Goal: Task Accomplishment & Management: Manage account settings

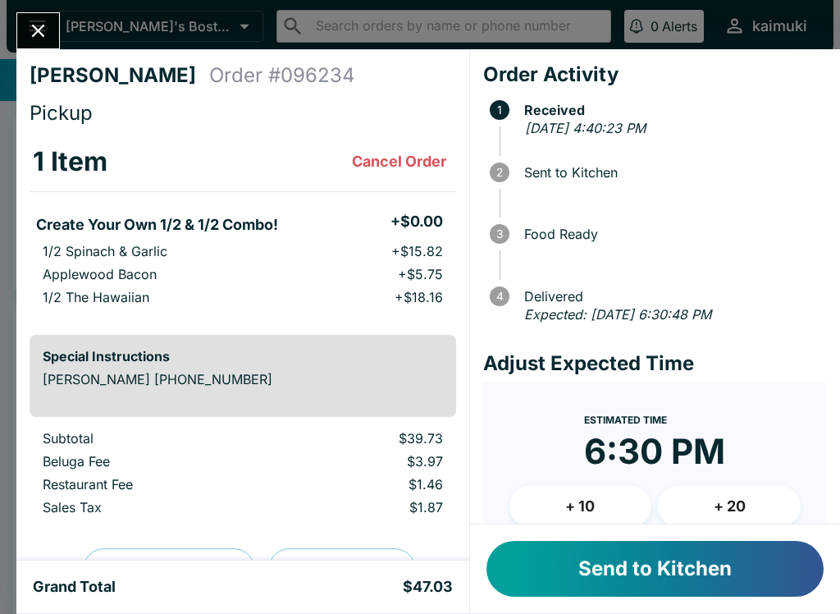
click at [778, 578] on button "Send to Kitchen" at bounding box center [655, 569] width 337 height 56
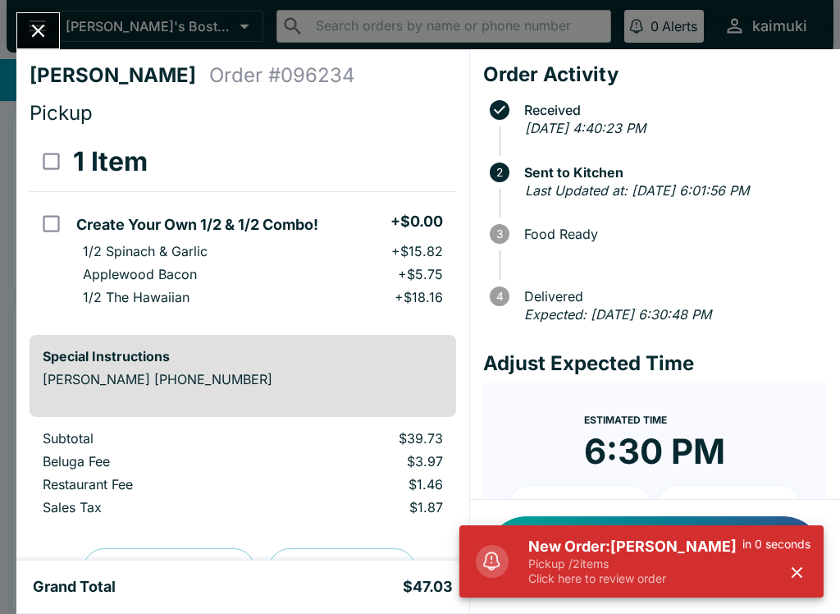
click at [584, 544] on h5 "New Order: [PERSON_NAME]" at bounding box center [636, 547] width 214 height 20
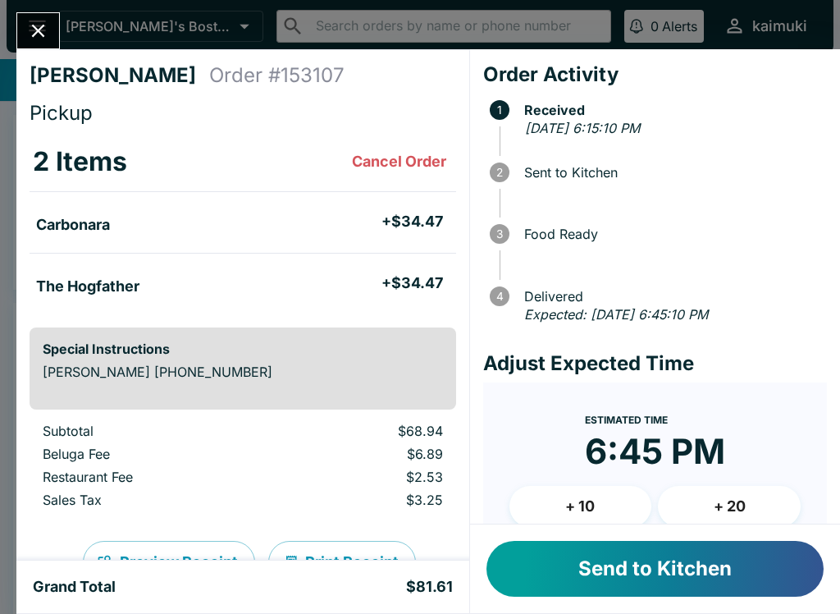
click at [399, 159] on button "Cancel Order" at bounding box center [400, 161] width 108 height 33
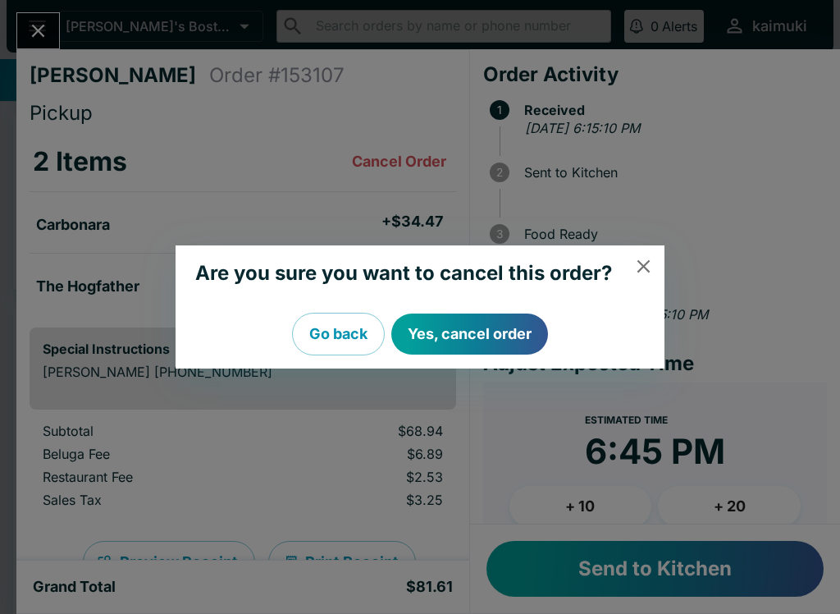
click at [470, 335] on button "Yes, cancel order" at bounding box center [470, 334] width 157 height 41
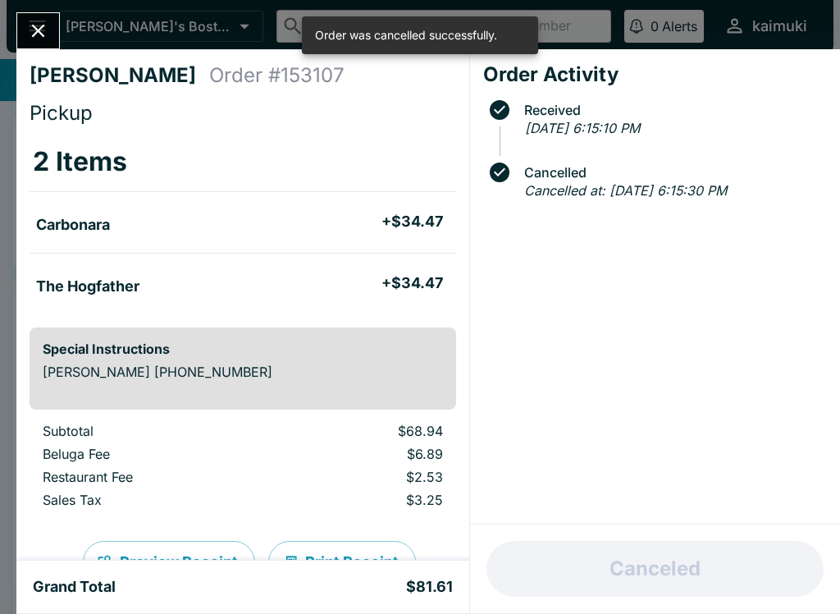
click at [36, 43] on button "Close" at bounding box center [38, 30] width 42 height 35
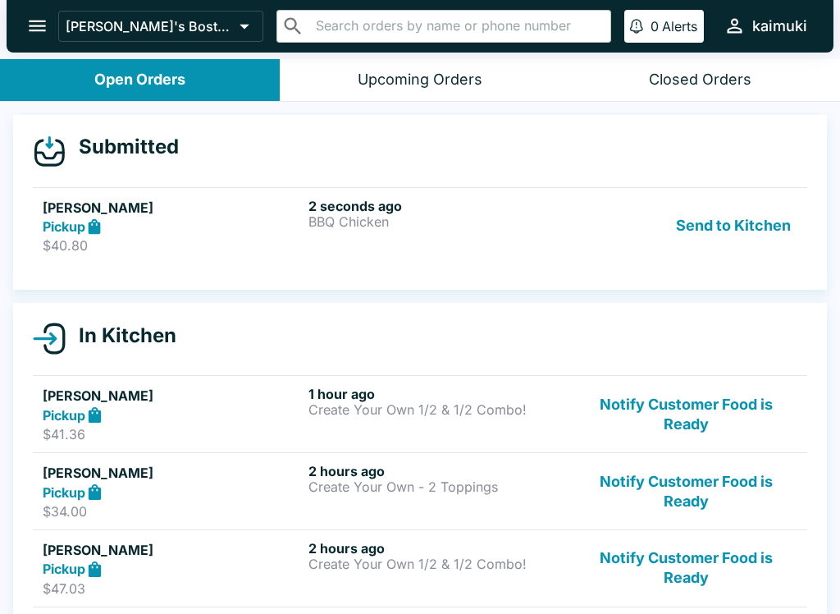
click at [212, 245] on p "$40.80" at bounding box center [172, 245] width 259 height 16
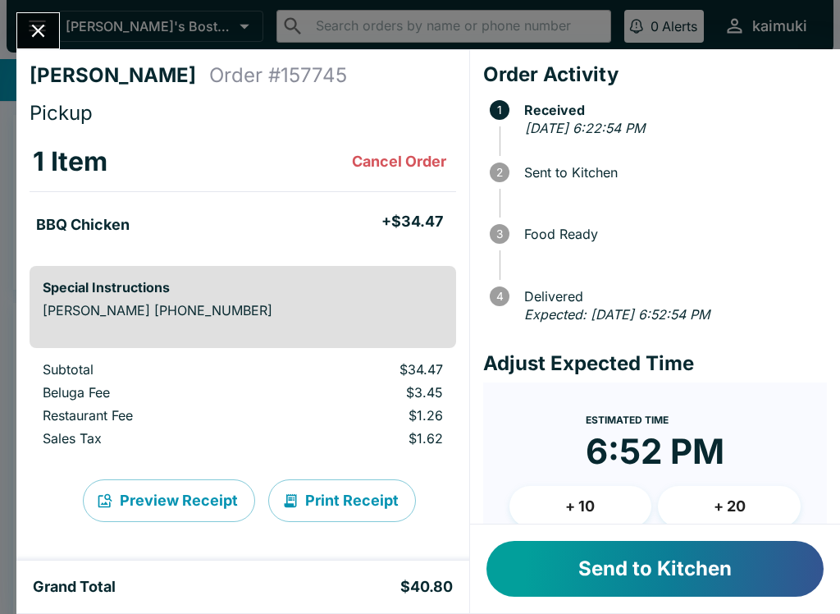
click at [611, 565] on button "Send to Kitchen" at bounding box center [655, 569] width 337 height 56
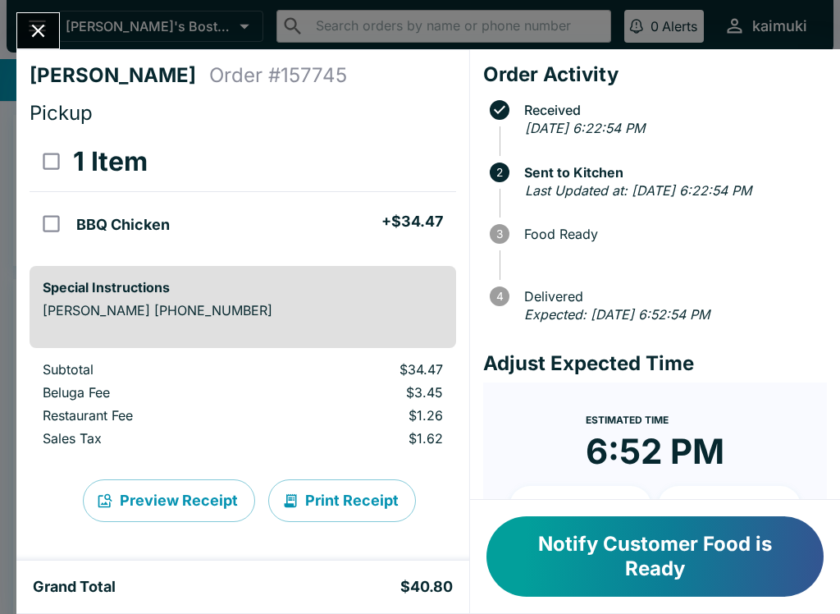
click at [41, 47] on button "Close" at bounding box center [38, 30] width 42 height 35
click at [40, 46] on button "Close" at bounding box center [38, 30] width 42 height 35
